Goal: Task Accomplishment & Management: Manage account settings

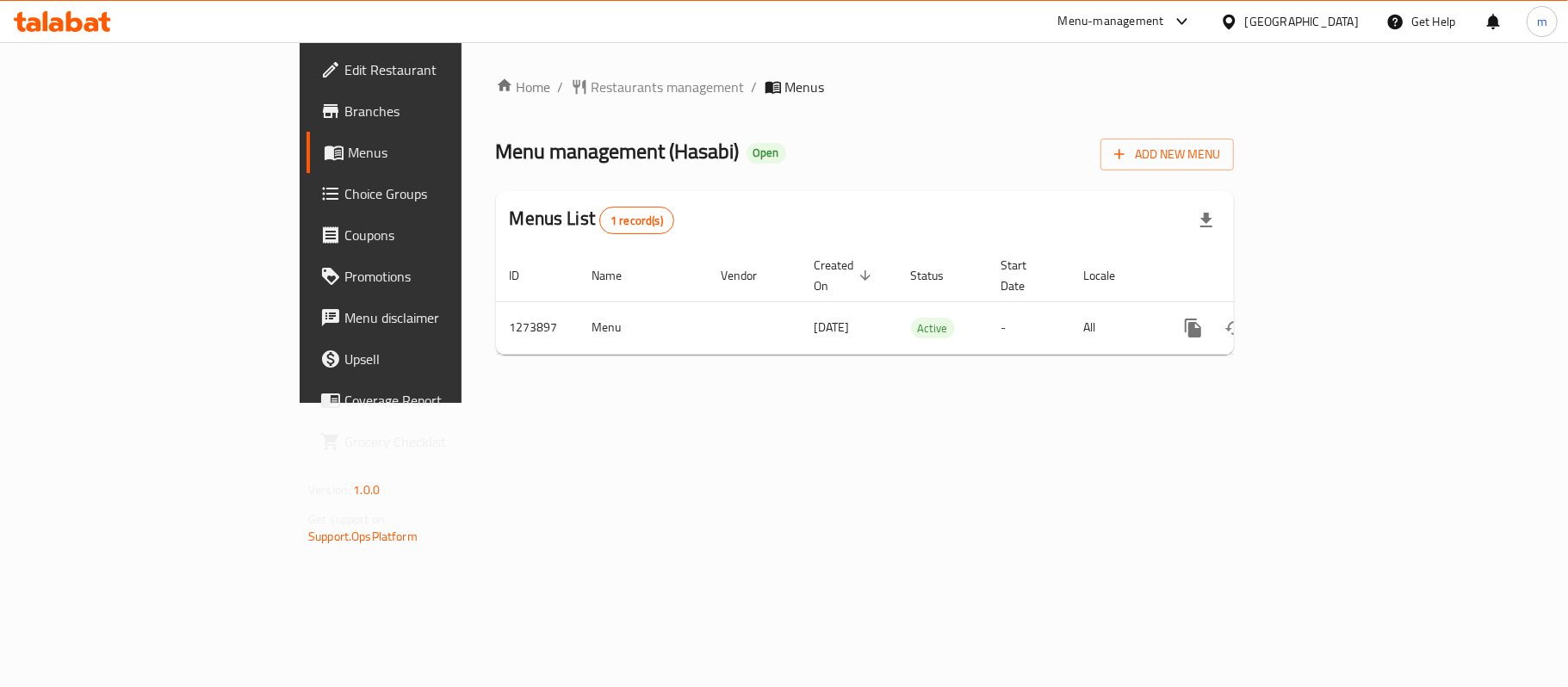
click at [345, 186] on span "Choice Groups" at bounding box center [446, 193] width 203 height 21
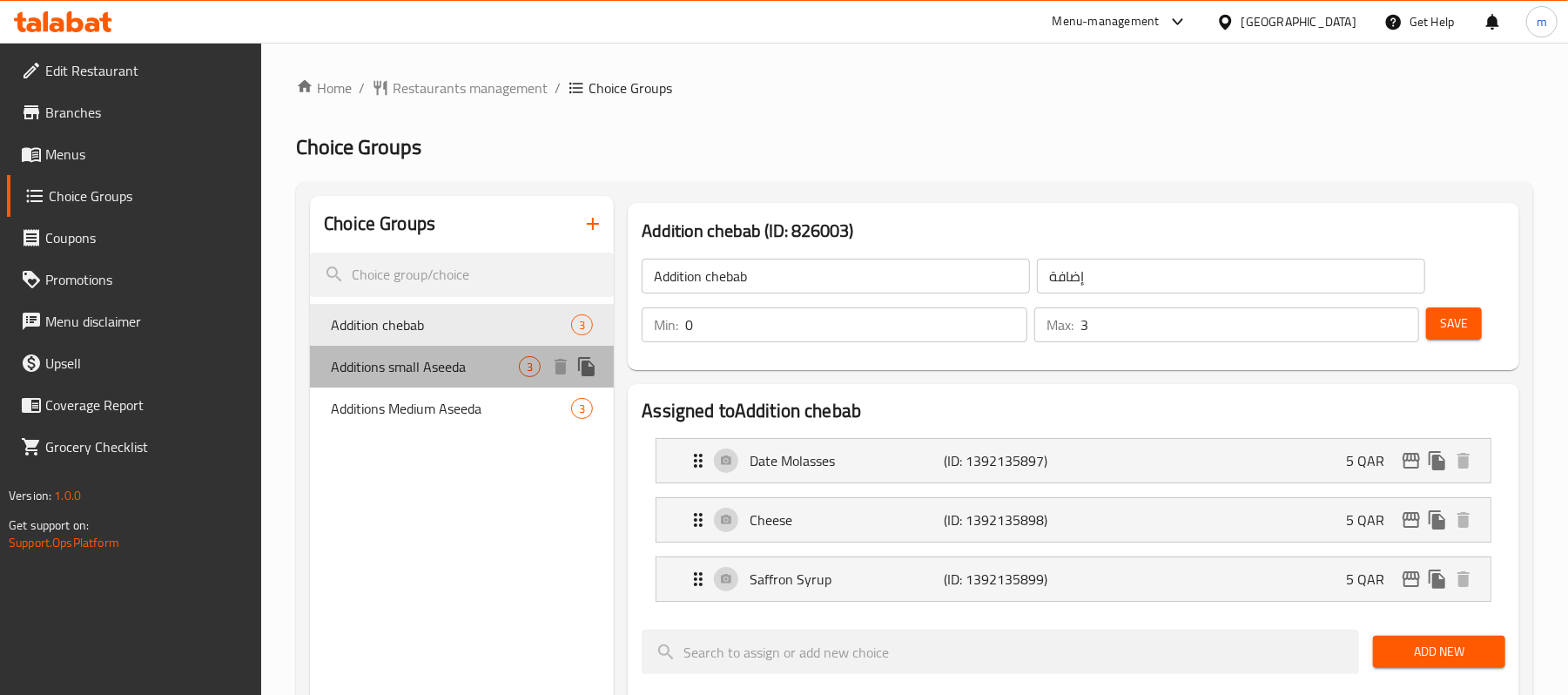
click at [467, 376] on span "Additions small Aseeda" at bounding box center [425, 366] width 188 height 21
type input "Additions small Aseeda"
type input "إضافات عصايدة صغيرة"
type input "1"
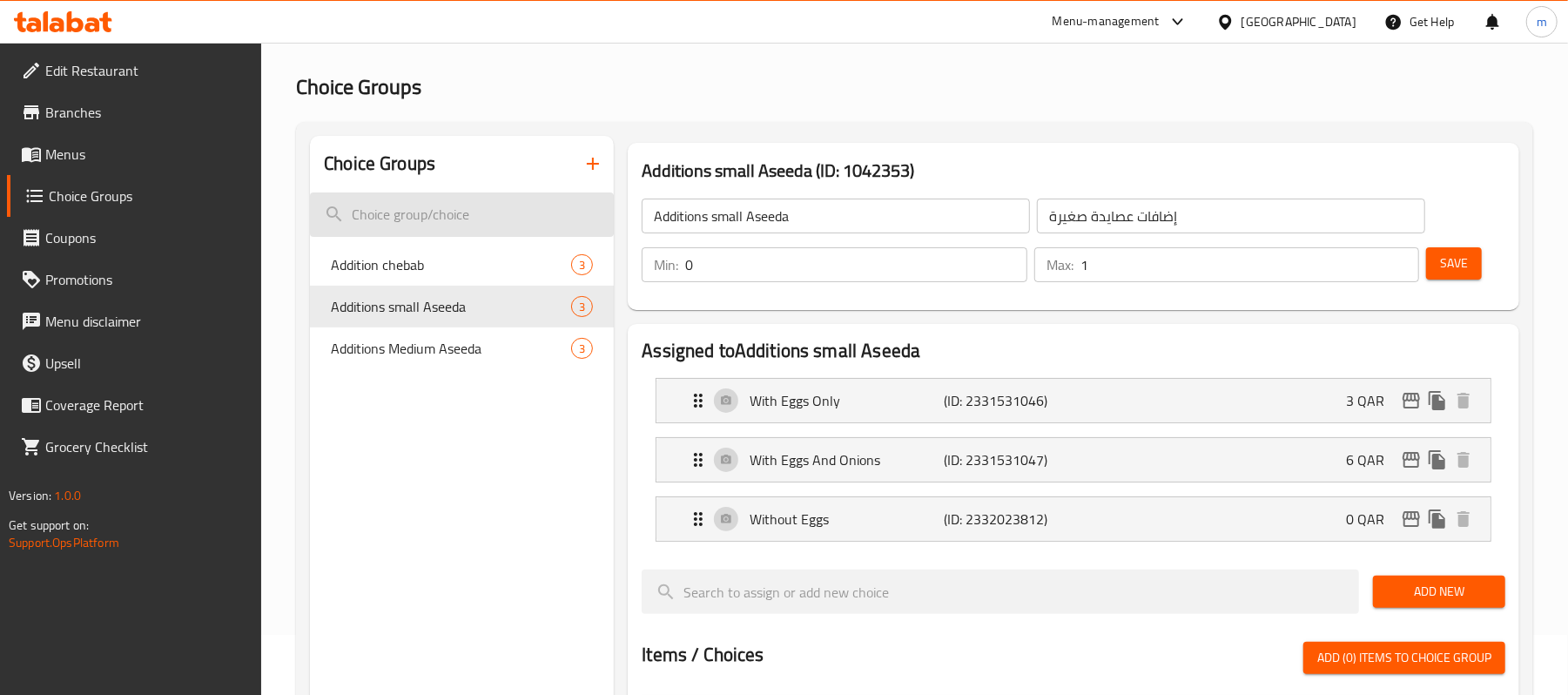
scroll to position [116, 0]
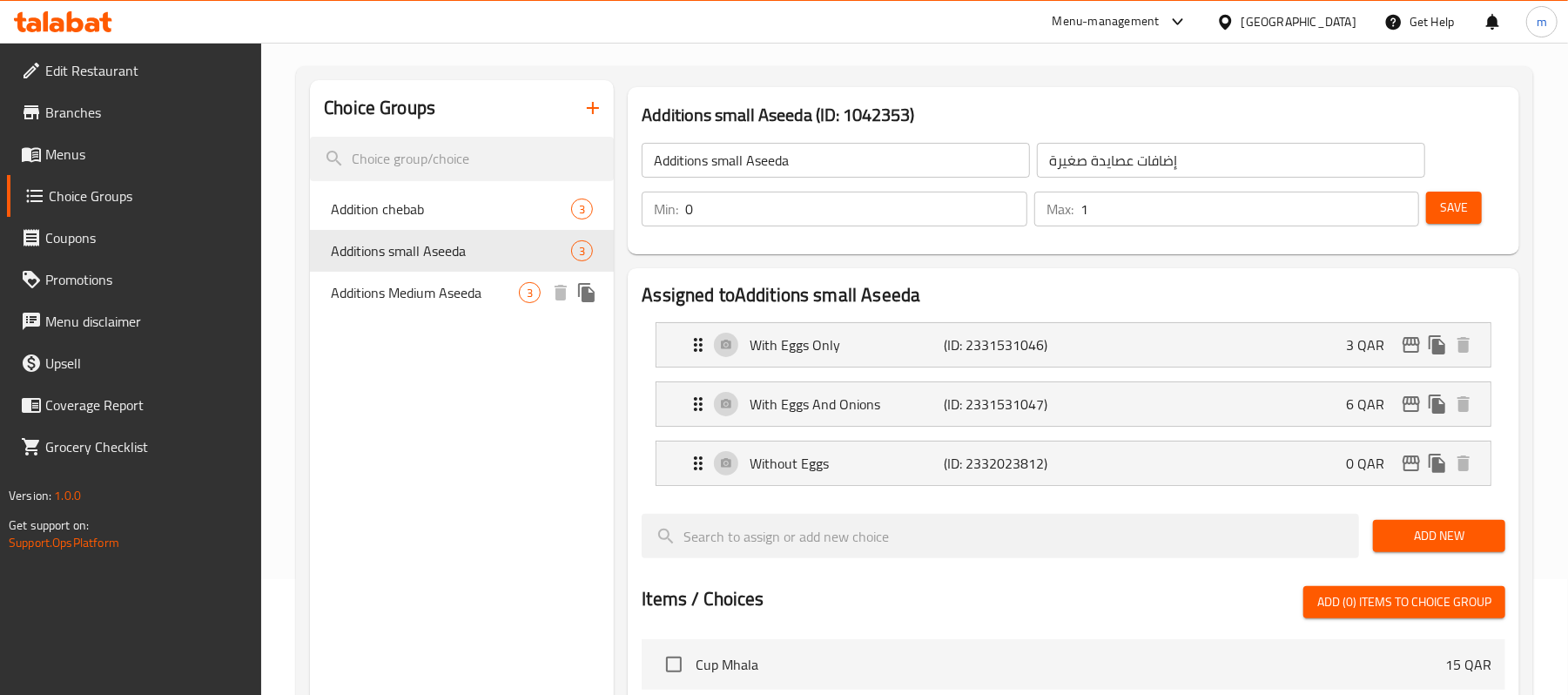
click at [491, 293] on span "Additions Medium Aseeda" at bounding box center [425, 292] width 188 height 21
type input "Additions Medium Aseeda"
type input "إضافات متوسطة الأسيدة"
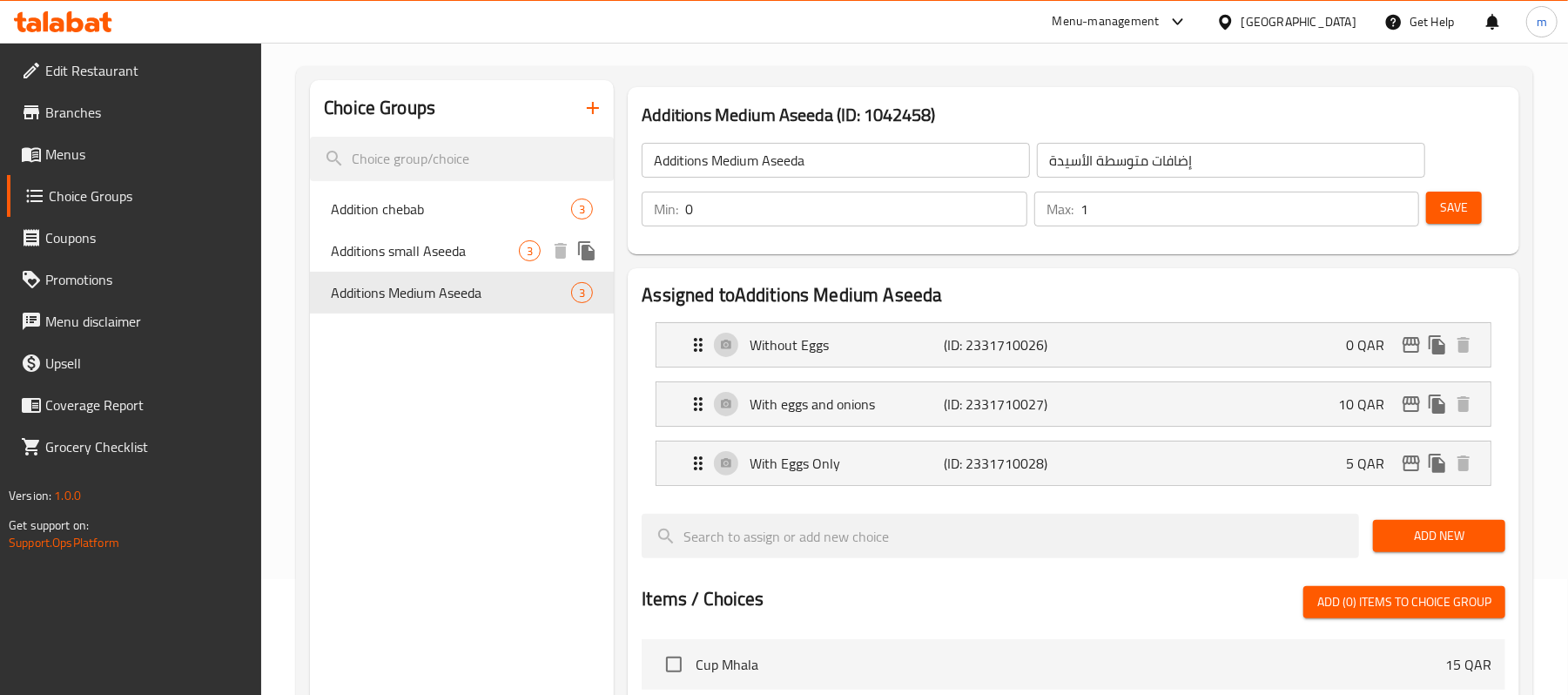
click at [464, 256] on span "Additions small Aseeda" at bounding box center [425, 251] width 188 height 21
type input "Additions small Aseeda"
type input "إضافات عصايدة صغيرة"
